Goal: Transaction & Acquisition: Purchase product/service

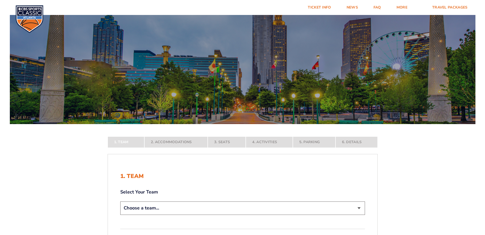
click at [360, 207] on select "Choose a team... [US_STATE] Wildcats [US_STATE] State Buckeyes [US_STATE] Tar H…" at bounding box center [242, 208] width 245 height 13
select select "12956"
click at [120, 215] on select "Choose a team... [US_STATE] Wildcats [US_STATE] State Buckeyes [US_STATE] Tar H…" at bounding box center [242, 208] width 245 height 13
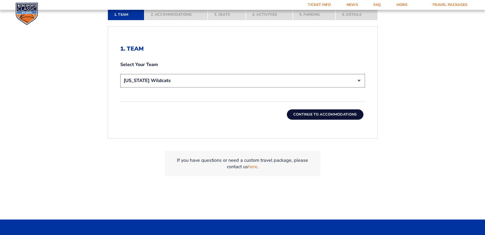
scroll to position [166, 0]
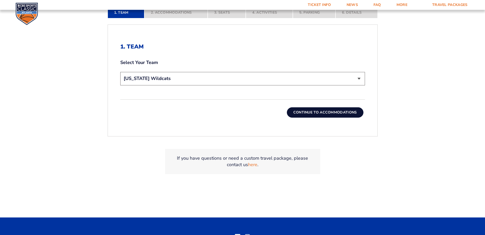
click at [320, 112] on button "Continue To Accommodations" at bounding box center [325, 113] width 77 height 10
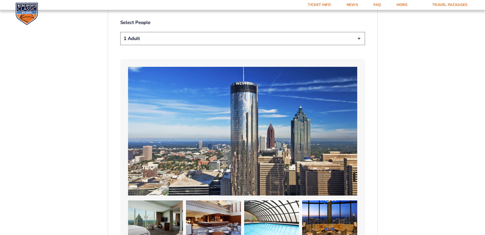
scroll to position [223, 0]
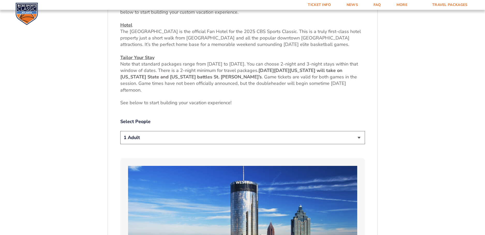
click at [357, 138] on select "1 Adult 2 Adults 3 Adults 4 Adults 2 Adults + 1 Child 2 Adults + 2 Children 2 A…" at bounding box center [242, 137] width 245 height 13
select select "3 Adults"
click at [120, 131] on select "1 Adult 2 Adults 3 Adults 4 Adults 2 Adults + 1 Child 2 Adults + 2 Children 2 A…" at bounding box center [242, 137] width 245 height 13
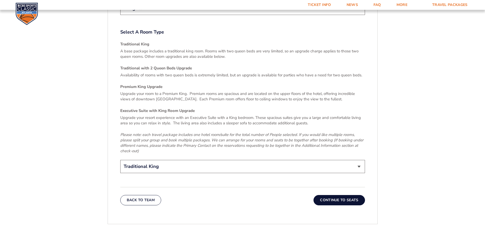
scroll to position [758, 0]
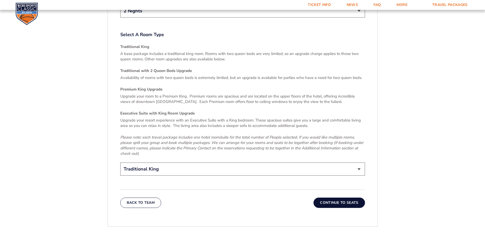
click at [360, 164] on select "Traditional King Traditional with 2 Queen Beds Upgrade (+$45 per night) Premium…" at bounding box center [242, 169] width 245 height 13
select select "Traditional with 2 Queen Beds Upgrade"
click at [120, 163] on select "Traditional King Traditional with 2 Queen Beds Upgrade (+$45 per night) Premium…" at bounding box center [242, 169] width 245 height 13
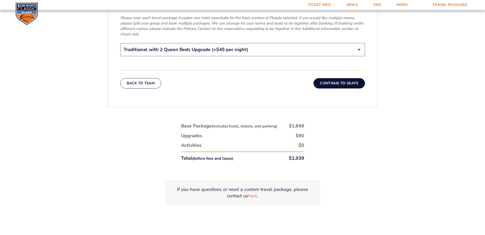
scroll to position [909, 0]
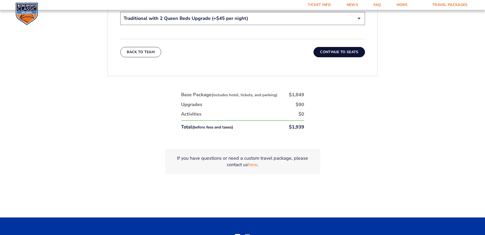
click at [345, 47] on button "Continue To Seats" at bounding box center [338, 52] width 51 height 10
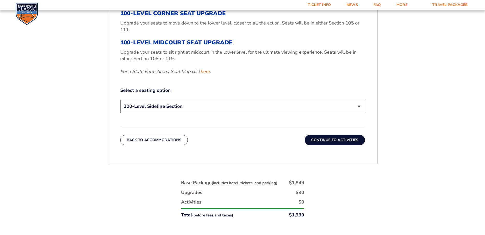
scroll to position [236, 0]
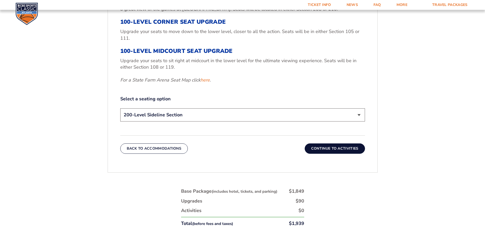
click at [358, 114] on select "200-Level Sideline Section 100-Level Corner Seat Upgrade (+$120 per person) 100…" at bounding box center [242, 115] width 245 height 13
select select "100-Level Corner Seat Upgrade"
click at [120, 109] on select "200-Level Sideline Section 100-Level Corner Seat Upgrade (+$120 per person) 100…" at bounding box center [242, 115] width 245 height 13
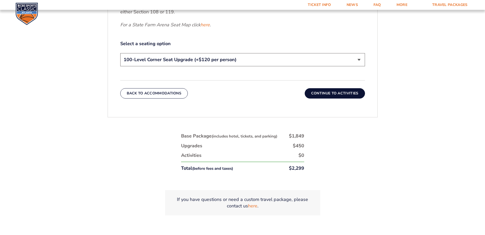
scroll to position [278, 0]
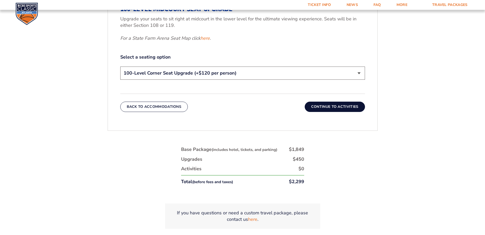
click at [329, 106] on button "Continue To Activities" at bounding box center [334, 107] width 60 height 10
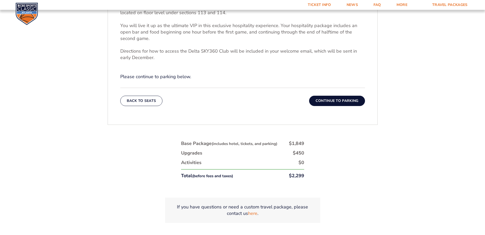
scroll to position [226, 0]
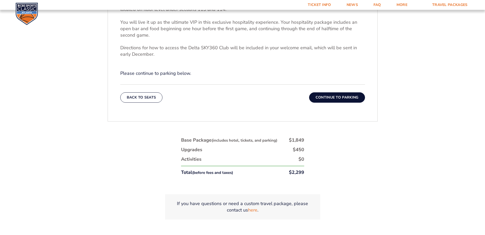
click at [335, 96] on button "Continue To Parking" at bounding box center [337, 98] width 56 height 10
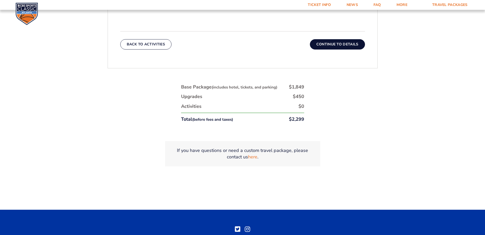
scroll to position [247, 0]
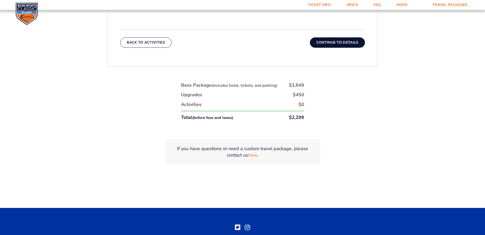
click at [338, 42] on button "Continue To Details" at bounding box center [337, 42] width 55 height 10
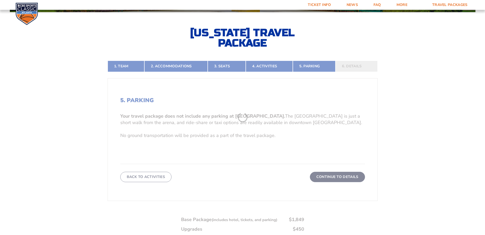
scroll to position [111, 0]
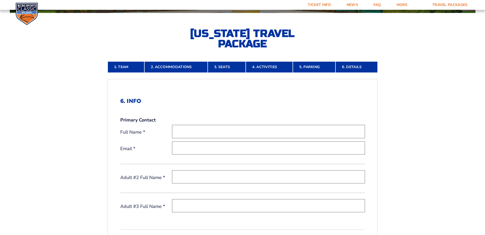
click at [201, 132] on input "text" at bounding box center [268, 131] width 193 height 13
type input "[PERSON_NAME]"
type input "[EMAIL_ADDRESS][DOMAIN_NAME]"
click at [178, 179] on input "text" at bounding box center [268, 177] width 193 height 13
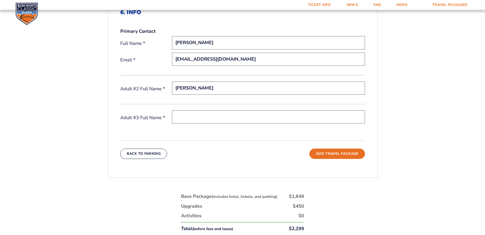
scroll to position [212, 0]
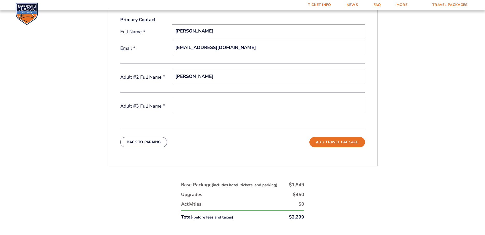
type input "[PERSON_NAME]"
click at [187, 105] on input "text" at bounding box center [268, 105] width 193 height 13
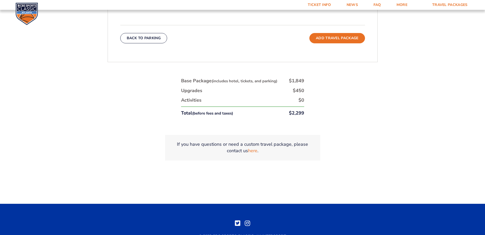
scroll to position [322, 0]
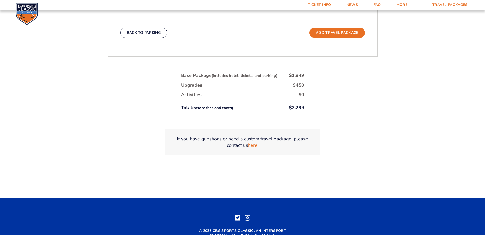
type input "[PERSON_NAME]"
click at [250, 146] on link "here" at bounding box center [252, 145] width 9 height 6
click at [335, 33] on button "Add Travel Package" at bounding box center [336, 33] width 55 height 10
click at [128, 30] on button "Back To Parking" at bounding box center [143, 33] width 47 height 10
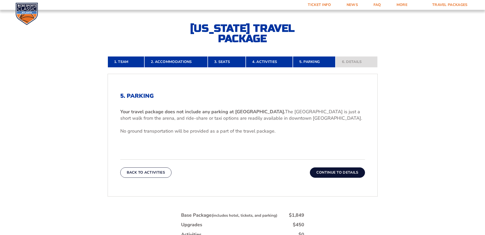
scroll to position [111, 0]
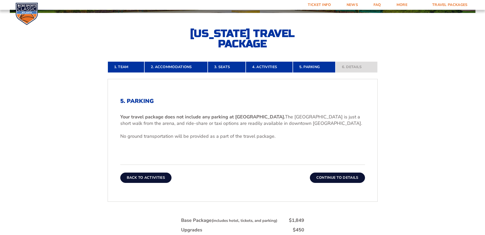
click at [156, 177] on button "Back To Activities" at bounding box center [145, 178] width 51 height 10
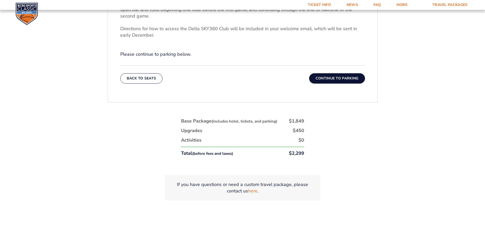
scroll to position [256, 0]
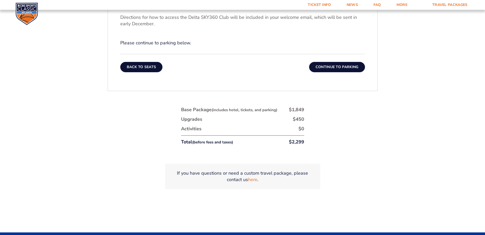
click at [144, 65] on button "Back To Seats" at bounding box center [141, 67] width 42 height 10
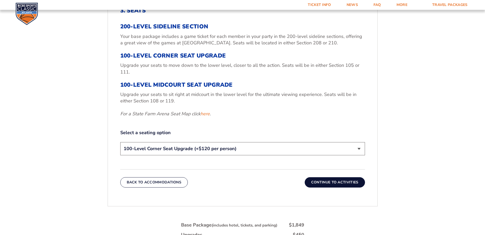
scroll to position [203, 0]
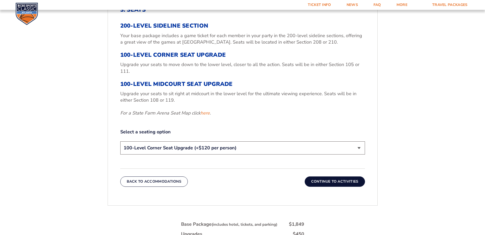
click at [358, 149] on select "200-Level Sideline Section 100-Level Corner Seat Upgrade (+$120 per person) 100…" at bounding box center [242, 148] width 245 height 13
select select "100-Level Midcourt Seat Upgrade"
click at [120, 142] on select "200-Level Sideline Section 100-Level Corner Seat Upgrade (+$120 per person) 100…" at bounding box center [242, 148] width 245 height 13
click at [327, 181] on button "Continue To Activities" at bounding box center [334, 182] width 60 height 10
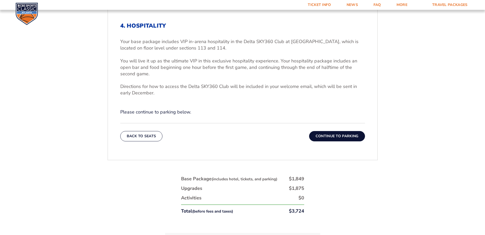
scroll to position [189, 0]
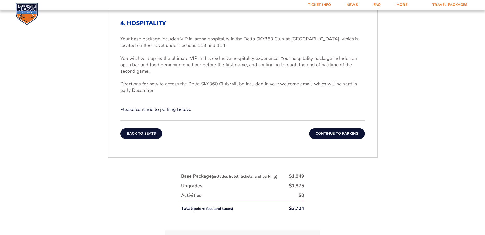
click at [140, 133] on button "Back To Seats" at bounding box center [141, 134] width 42 height 10
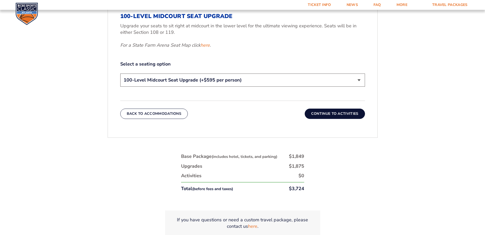
scroll to position [291, 0]
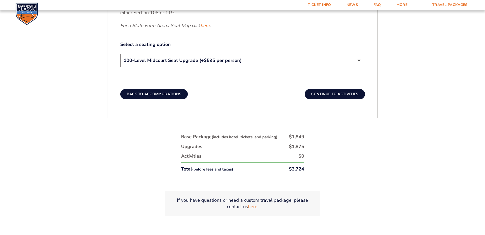
click at [152, 92] on button "Back To Accommodations" at bounding box center [154, 94] width 68 height 10
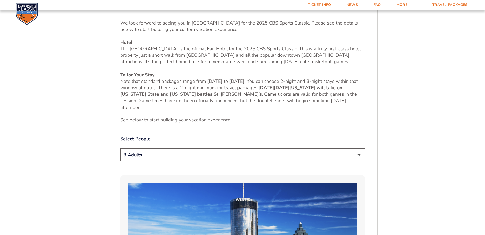
scroll to position [201, 0]
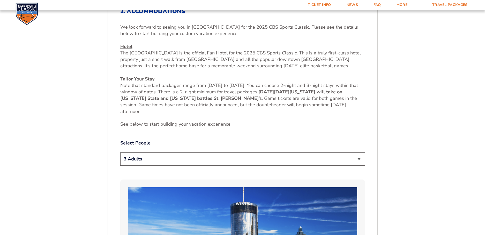
click at [358, 160] on select "1 Adult 2 Adults 3 Adults 4 Adults 2 Adults + 1 Child 2 Adults + 2 Children 2 A…" at bounding box center [242, 159] width 245 height 13
select select "2 Adults"
click at [120, 153] on select "1 Adult 2 Adults 3 Adults 4 Adults 2 Adults + 1 Child 2 Adults + 2 Children 2 A…" at bounding box center [242, 159] width 245 height 13
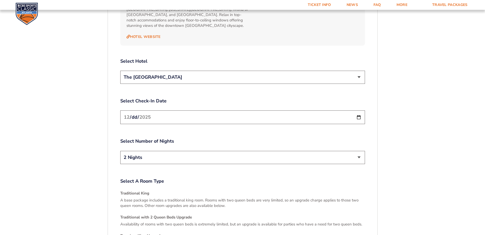
scroll to position [609, 0]
click at [358, 154] on select "2 Nights 3 Nights" at bounding box center [242, 158] width 245 height 13
click at [358, 73] on select "The [GEOGRAPHIC_DATA]" at bounding box center [242, 78] width 245 height 13
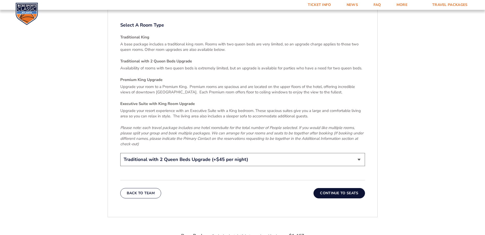
scroll to position [797, 0]
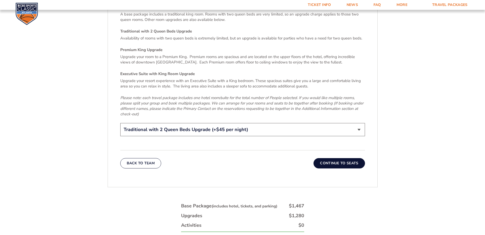
click at [358, 125] on select "Traditional King Traditional with 2 Queen Beds Upgrade (+$45 per night) Premium…" at bounding box center [242, 129] width 245 height 13
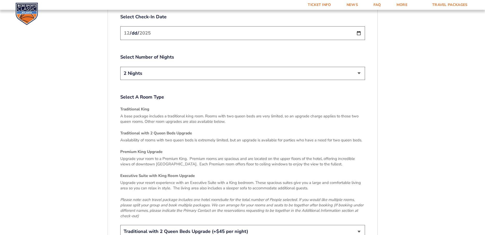
scroll to position [709, 0]
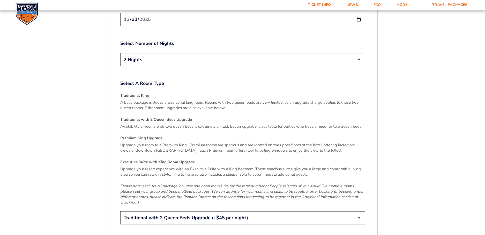
click at [359, 213] on select "Traditional King Traditional with 2 Queen Beds Upgrade (+$45 per night) Premium…" at bounding box center [242, 218] width 245 height 13
click at [359, 214] on select "Traditional King Traditional with 2 Queen Beds Upgrade (+$45 per night) Premium…" at bounding box center [242, 218] width 245 height 13
select select "Traditional King"
click at [120, 212] on select "Traditional King Traditional with 2 Queen Beds Upgrade (+$45 per night) Premium…" at bounding box center [242, 218] width 245 height 13
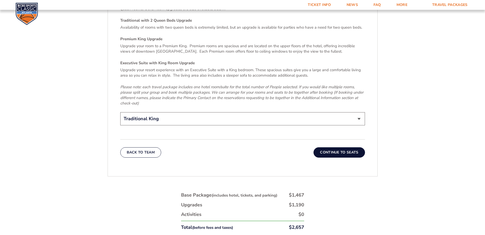
scroll to position [828, 0]
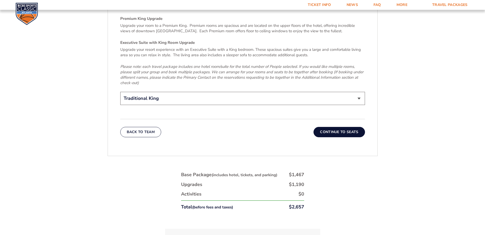
click at [340, 127] on button "Continue To Seats" at bounding box center [338, 132] width 51 height 10
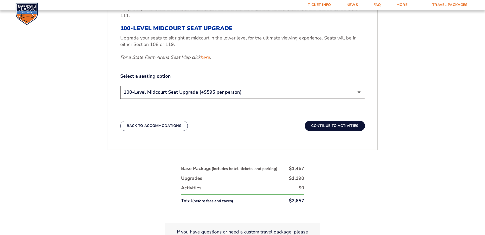
scroll to position [257, 0]
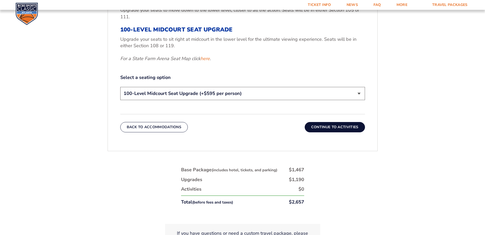
click at [335, 127] on button "Continue To Activities" at bounding box center [334, 127] width 60 height 10
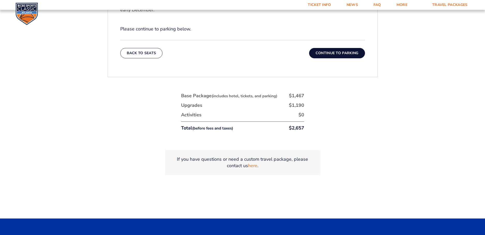
scroll to position [271, 0]
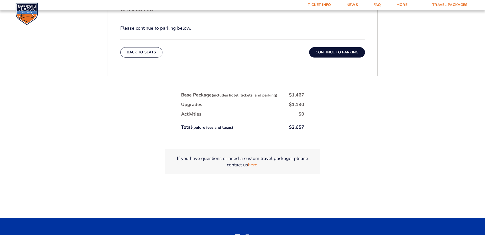
click at [334, 53] on button "Continue To Parking" at bounding box center [337, 52] width 56 height 10
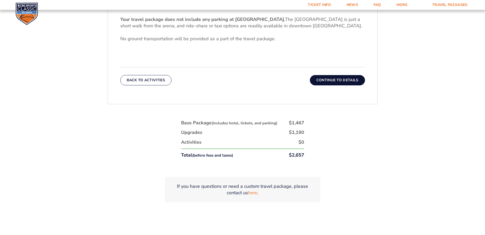
scroll to position [207, 0]
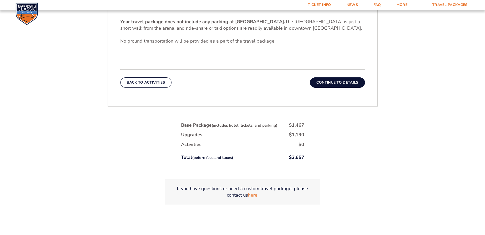
click at [334, 81] on button "Continue To Details" at bounding box center [337, 83] width 55 height 10
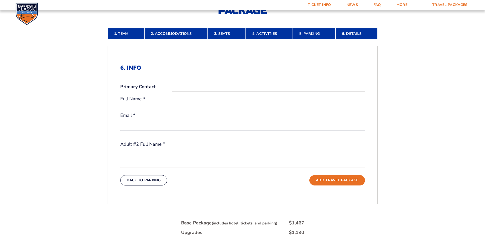
scroll to position [113, 0]
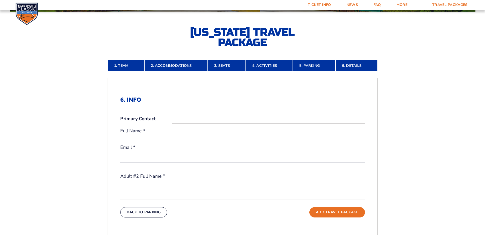
click at [192, 131] on input "text" at bounding box center [268, 130] width 193 height 13
type input "[PERSON_NAME]"
type input "[EMAIL_ADDRESS][DOMAIN_NAME]"
click at [200, 173] on input "text" at bounding box center [268, 175] width 193 height 13
type input "[PERSON_NAME]"
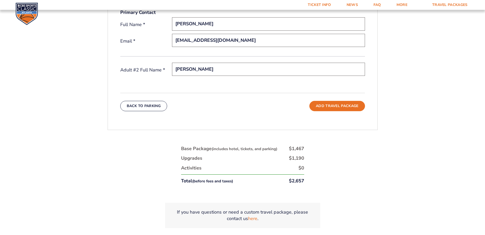
scroll to position [189, 0]
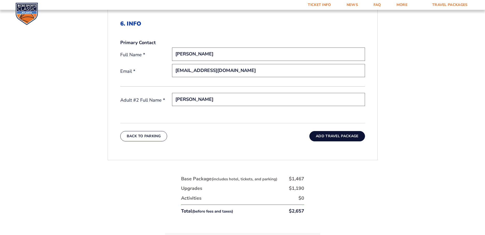
click at [340, 134] on button "Add Travel Package" at bounding box center [336, 136] width 55 height 10
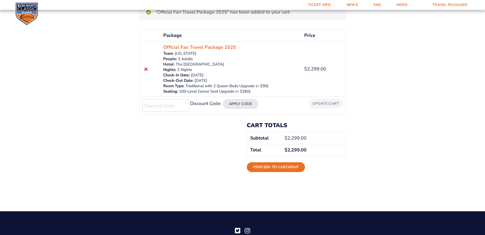
scroll to position [74, 0]
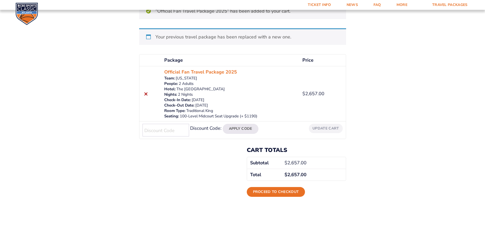
scroll to position [85, 0]
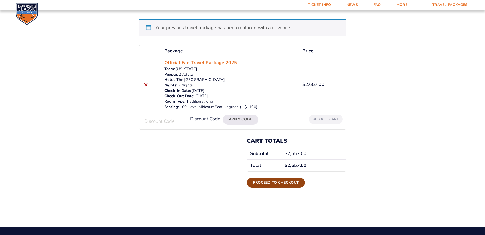
click at [272, 182] on link "Proceed to checkout" at bounding box center [276, 183] width 58 height 10
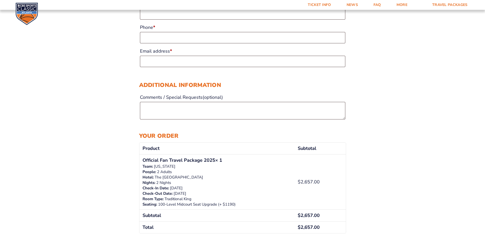
scroll to position [219, 0]
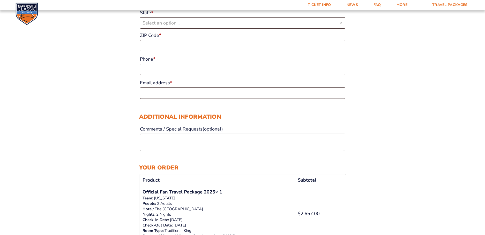
click at [152, 142] on textarea "Comments / Special Requests (optional)" at bounding box center [242, 143] width 205 height 18
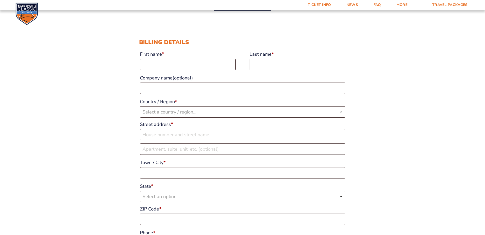
scroll to position [42, 0]
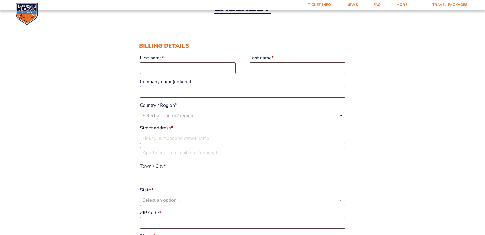
type textarea "large people we need ailse seat if at all possible"
click at [175, 72] on input "First name *" at bounding box center [188, 68] width 96 height 11
type input "Fred"
type input "Bishop"
select select "US"
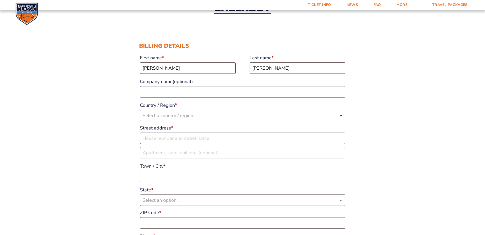
type input "3429 W Edgebrook Dr"
type input "Lexington"
type input "40515"
type input "18595596776"
type input "bishderf@aol.com"
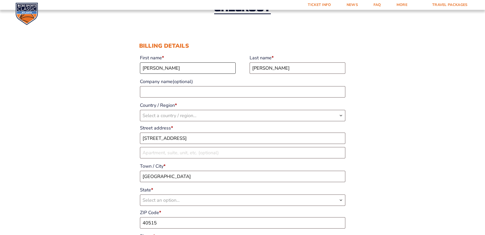
select select "US"
select select "KY"
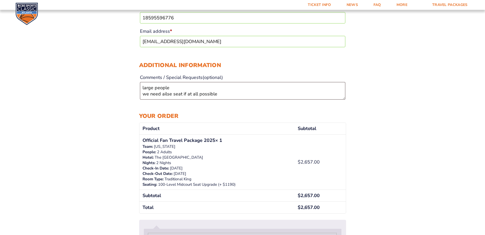
scroll to position [278, 0]
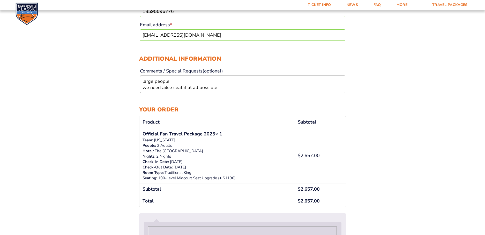
click at [218, 86] on textarea "large people we need ailse seat if at all possible" at bounding box center [242, 85] width 205 height 18
type textarea "large people we need ailse seat"
